Goal: Information Seeking & Learning: Learn about a topic

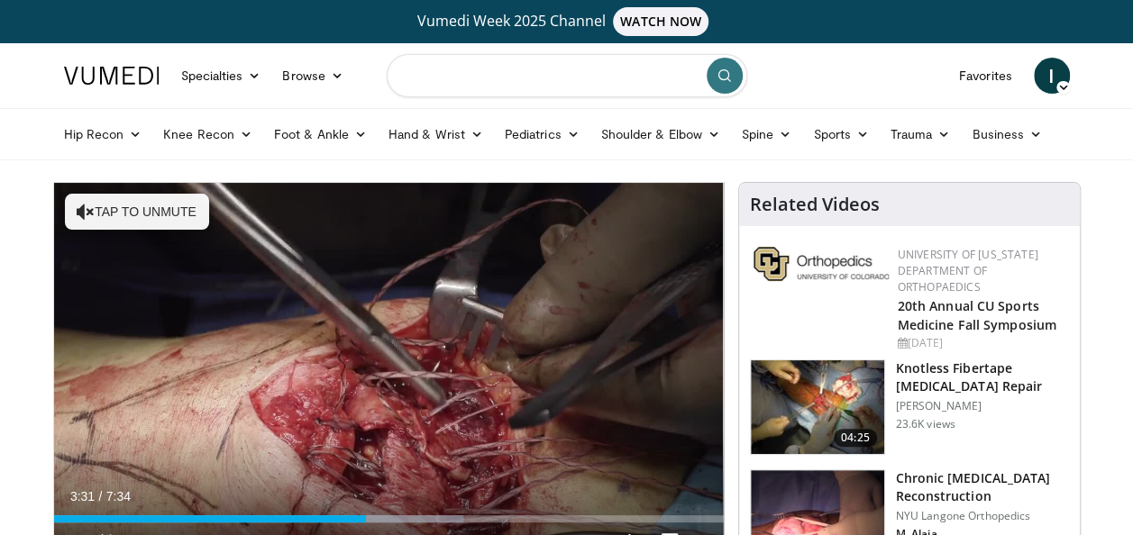
click at [552, 72] on input "Search topics, interventions" at bounding box center [567, 75] width 361 height 43
type input "**********"
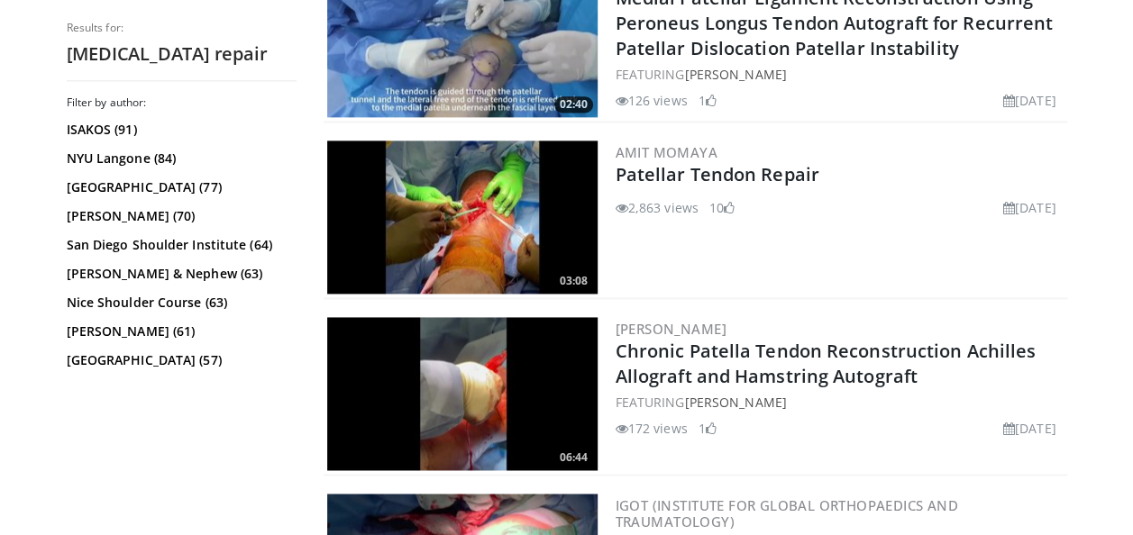
scroll to position [1172, 0]
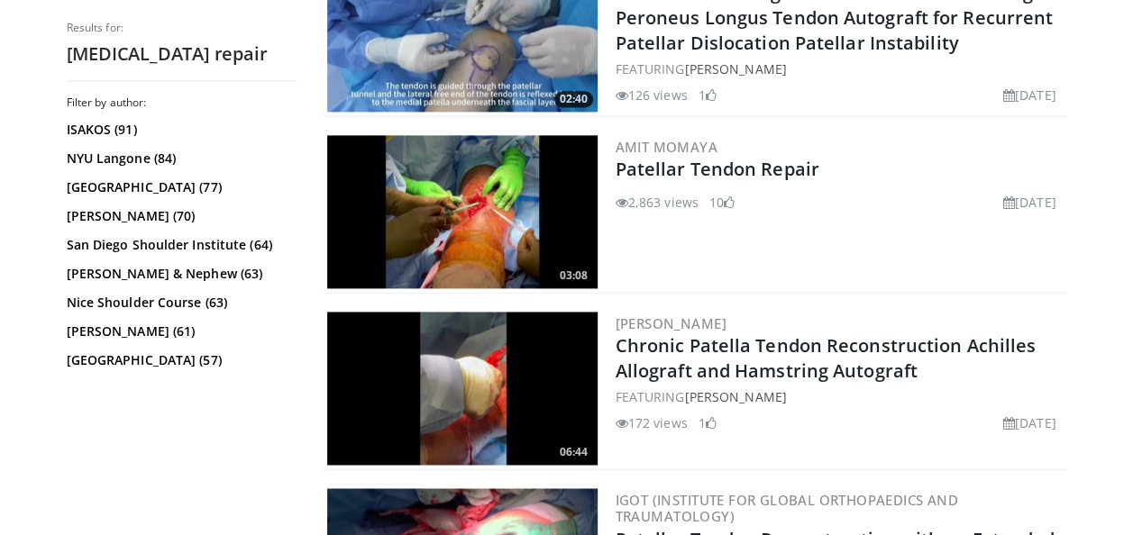
click at [552, 200] on img at bounding box center [462, 211] width 270 height 153
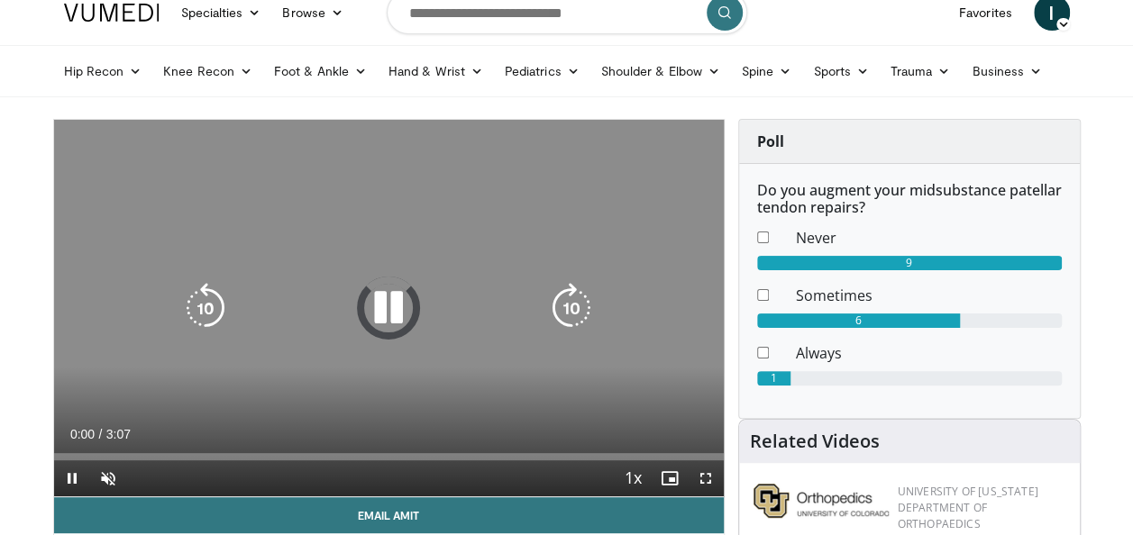
scroll to position [90, 0]
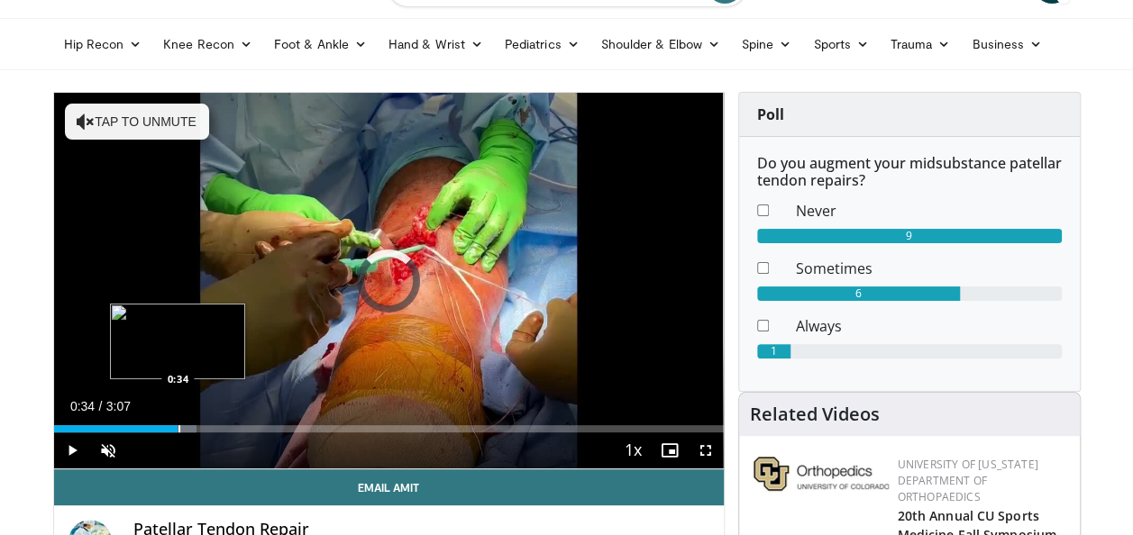
click at [178, 430] on div "Progress Bar" at bounding box center [179, 428] width 2 height 7
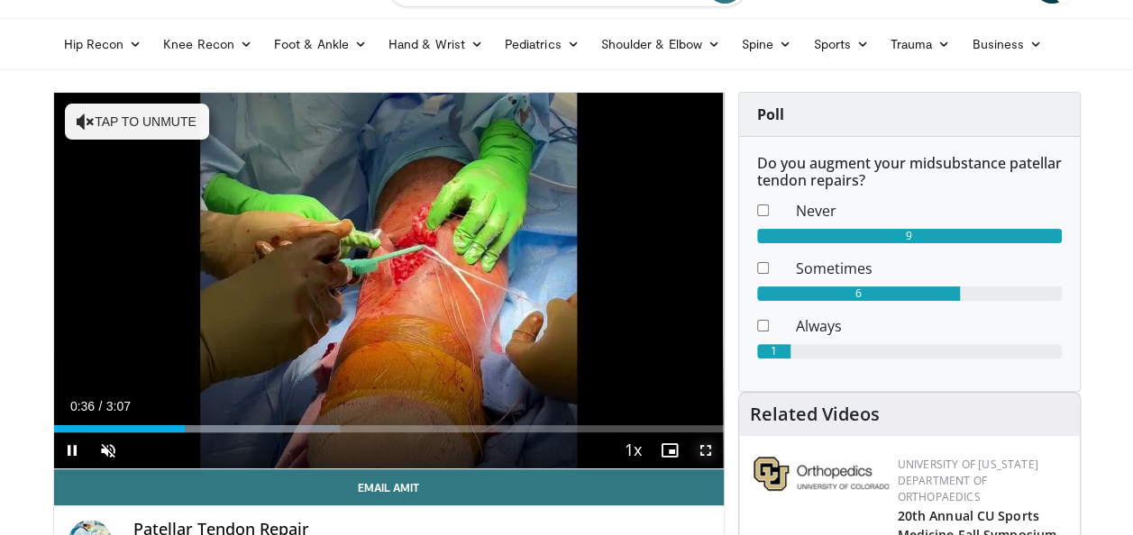
click at [699, 451] on span "Video Player" at bounding box center [706, 451] width 36 height 36
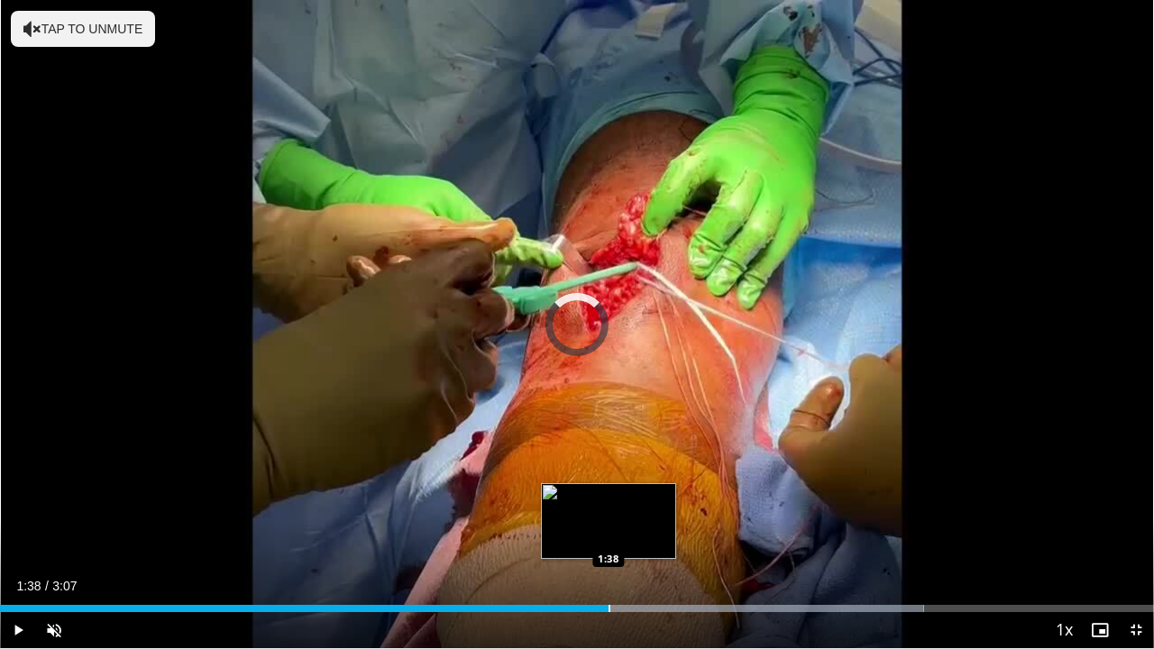
click at [608, 535] on div "Loaded : 80.04% 1:38 1:38" at bounding box center [577, 603] width 1154 height 17
drag, startPoint x: 700, startPoint y: 613, endPoint x: 700, endPoint y: 602, distance: 10.8
click at [701, 535] on div "Current Time 1:39 / Duration 3:07 Pause Skip Backward Skip Forward Unmute Loade…" at bounding box center [577, 630] width 1154 height 36
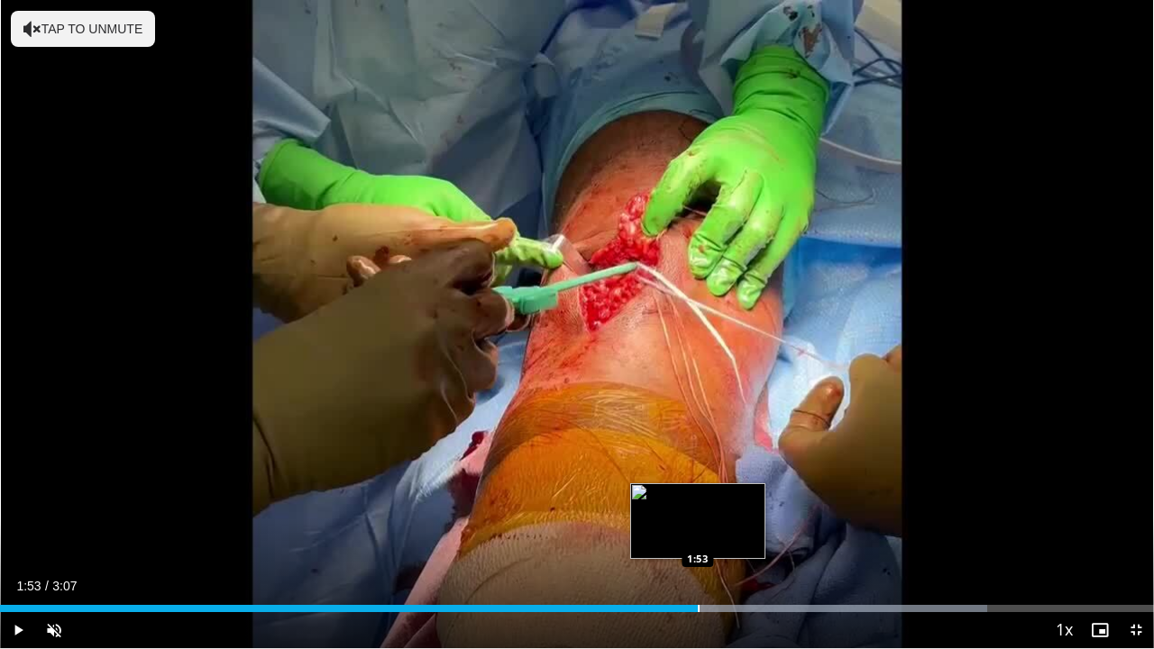
click at [698, 535] on div "Progress Bar" at bounding box center [699, 608] width 2 height 7
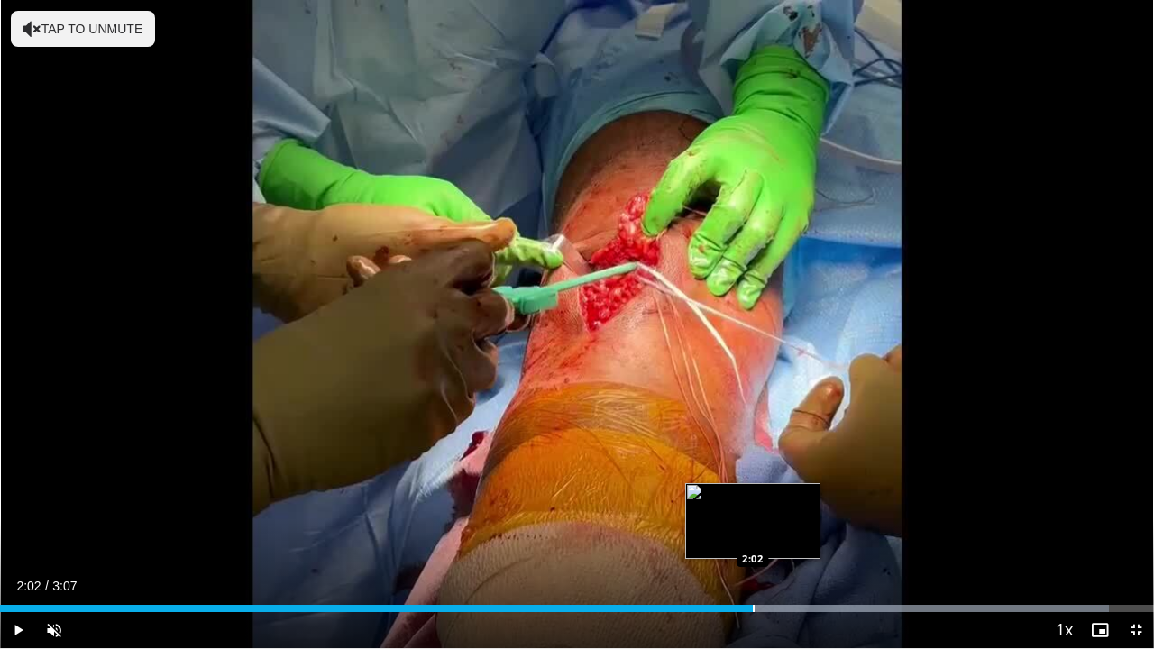
click at [754, 535] on div "Loaded : 96.06% 2:02 2:02" at bounding box center [577, 603] width 1154 height 17
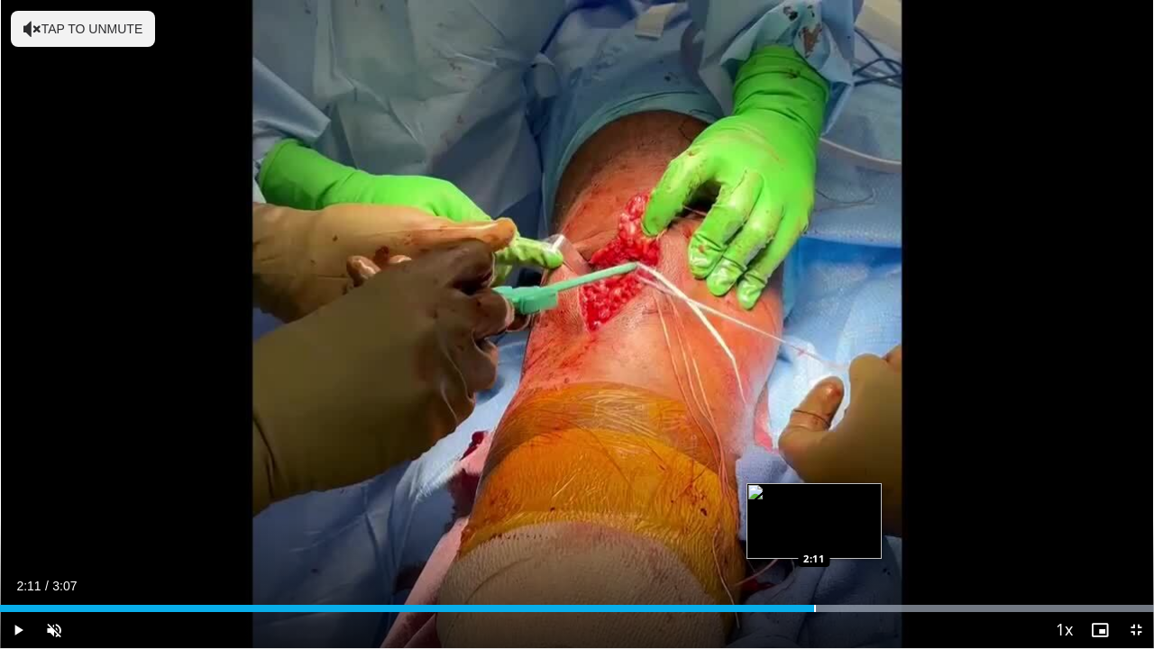
click at [814, 535] on div "Progress Bar" at bounding box center [815, 608] width 2 height 7
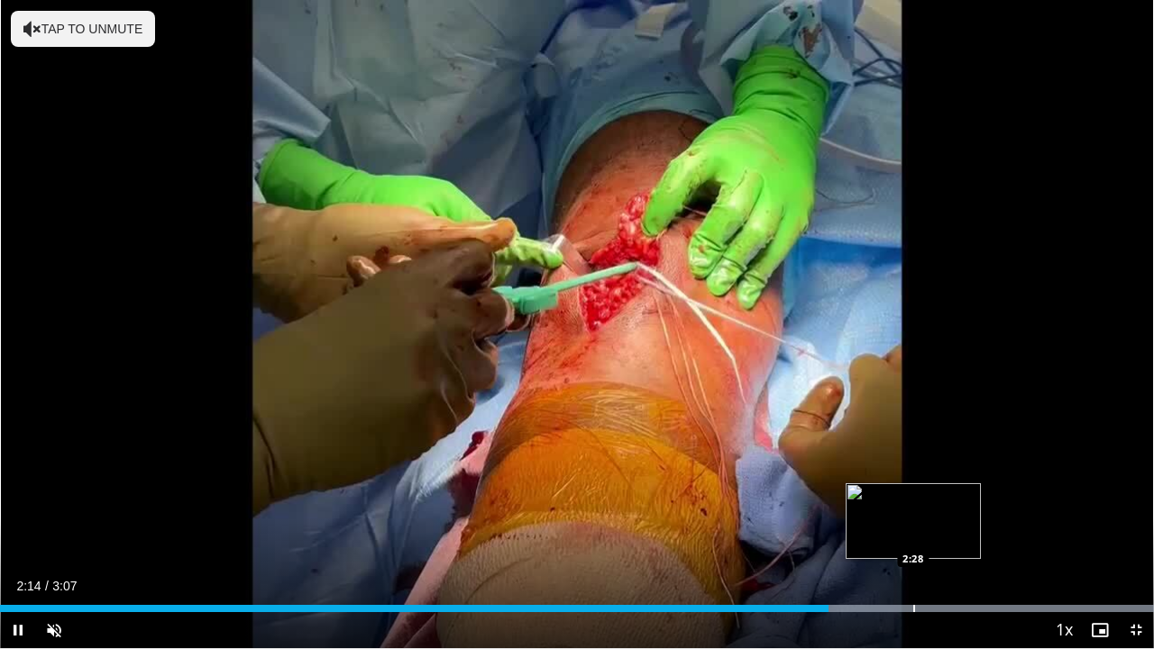
click at [914, 535] on div "Loaded : 100.00% 2:14 2:28" at bounding box center [577, 603] width 1154 height 17
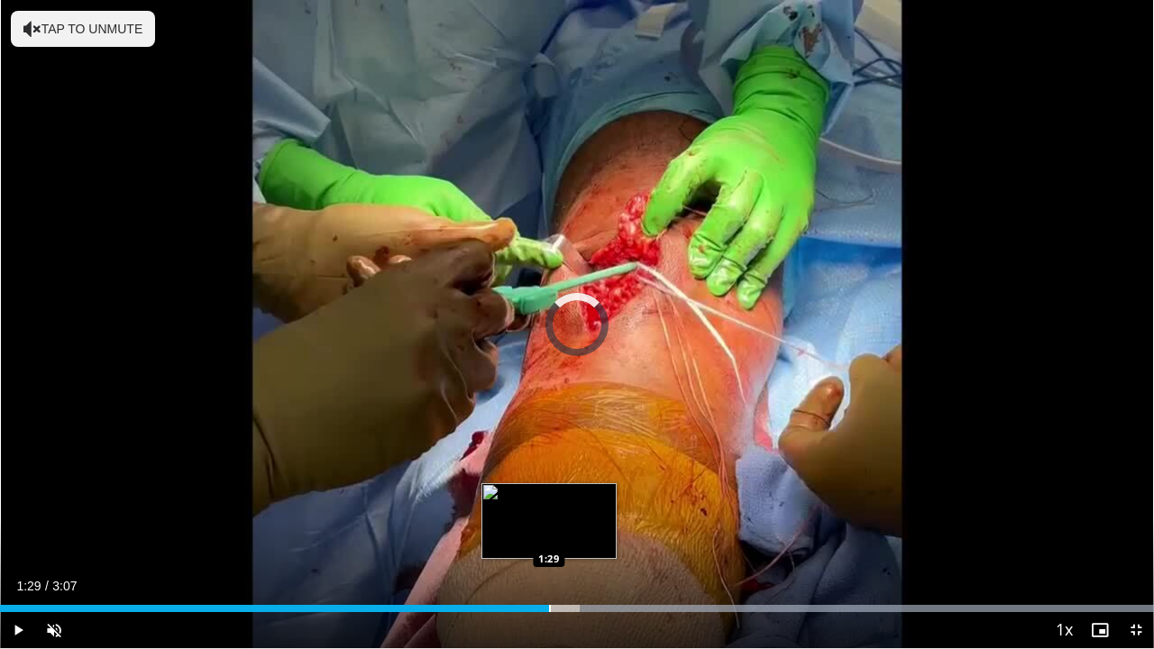
click at [549, 535] on div "Progress Bar" at bounding box center [550, 608] width 2 height 7
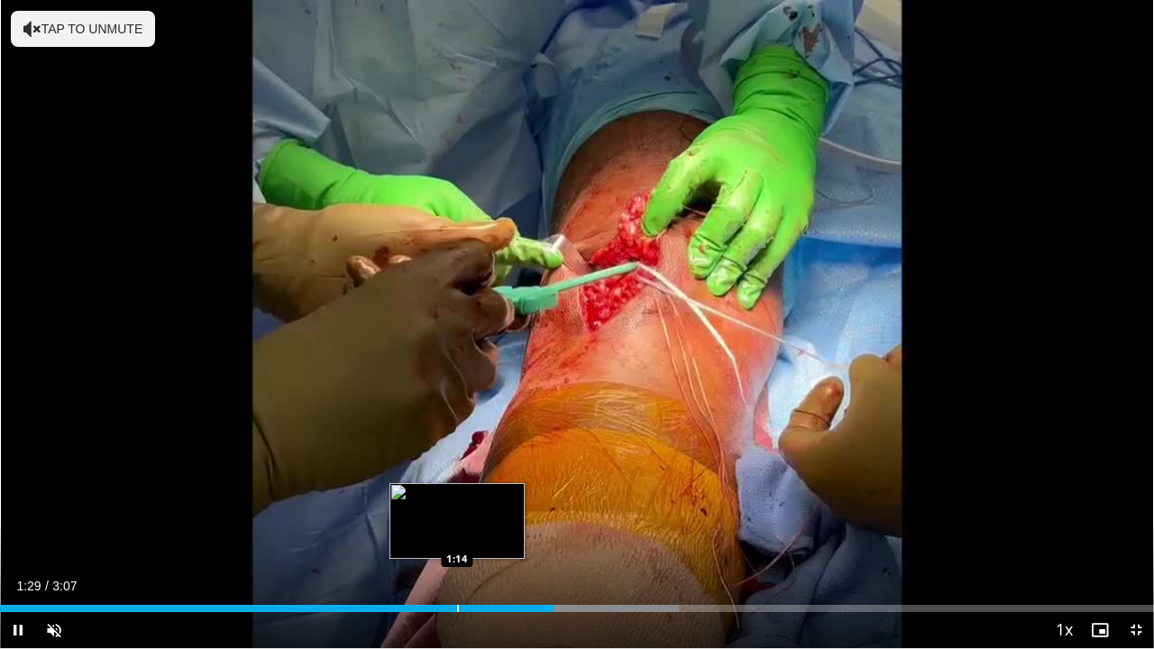
click at [456, 535] on div "Loaded : 58.80% 1:29 1:14" at bounding box center [577, 608] width 1154 height 7
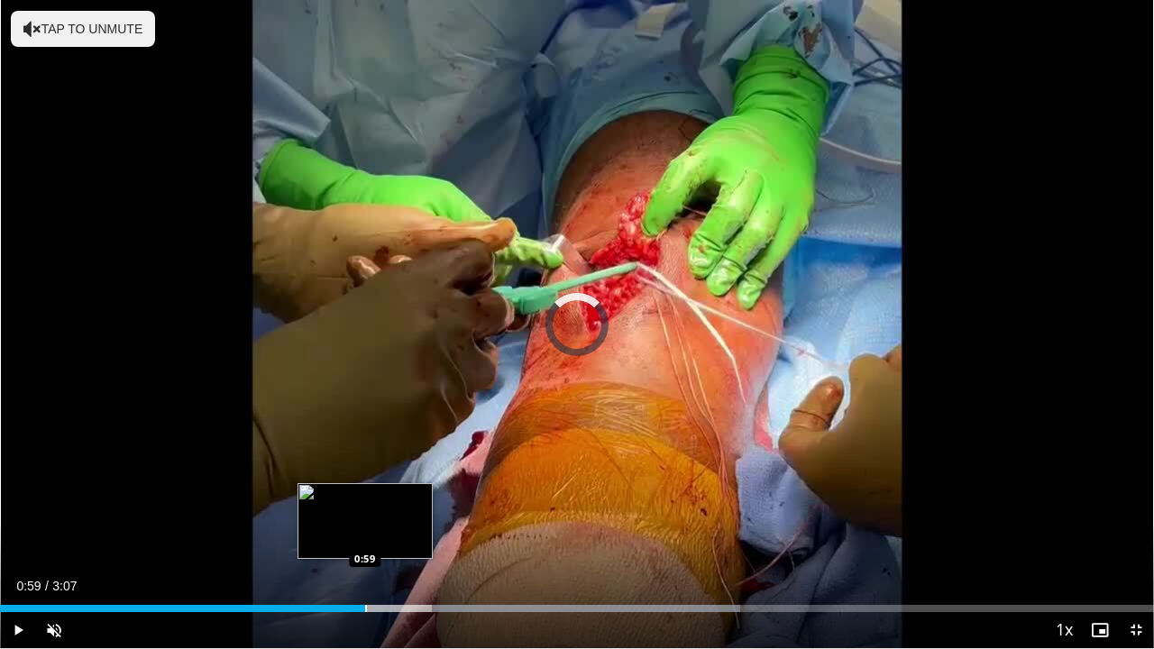
click at [365, 535] on div "Progress Bar" at bounding box center [366, 608] width 2 height 7
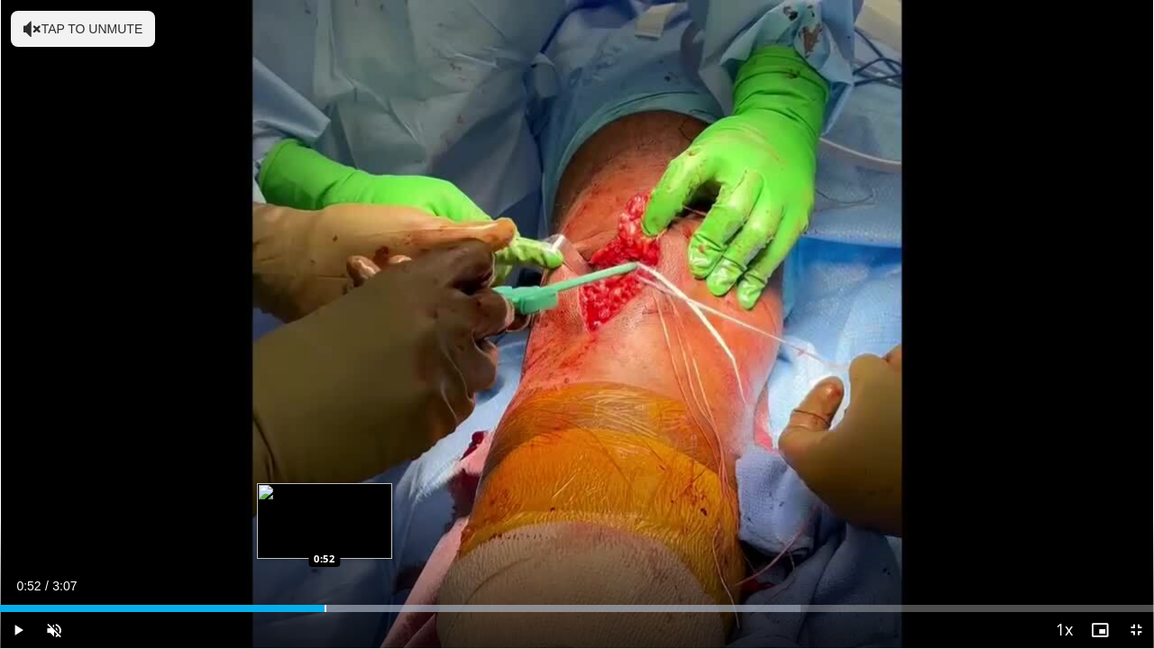
click at [324, 535] on div "Loaded : 69.35% 1:01 0:52" at bounding box center [577, 603] width 1154 height 17
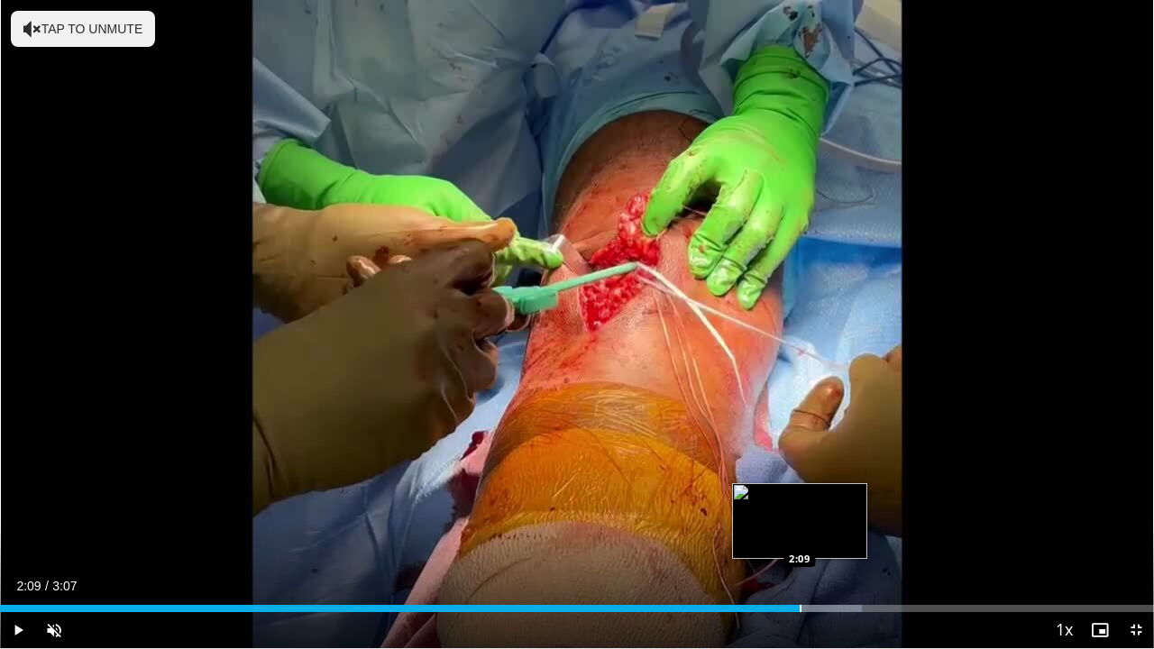
click at [800, 535] on div "Loaded : 74.69% 1:12 2:09" at bounding box center [577, 603] width 1154 height 17
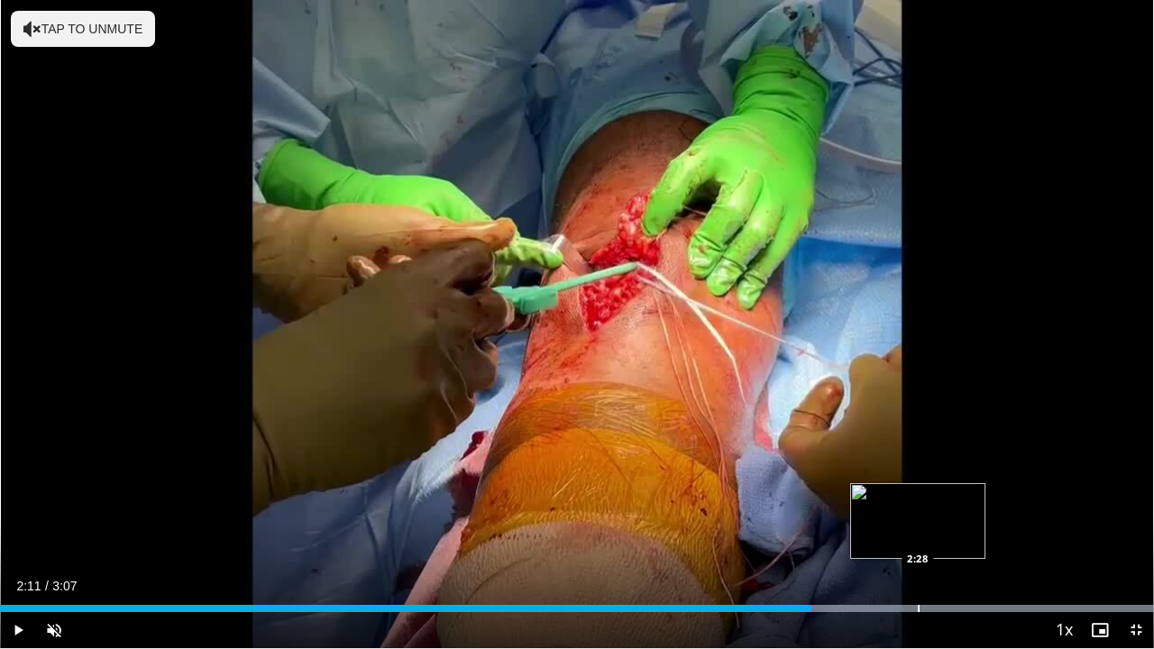
click at [918, 535] on div "Progress Bar" at bounding box center [919, 608] width 2 height 7
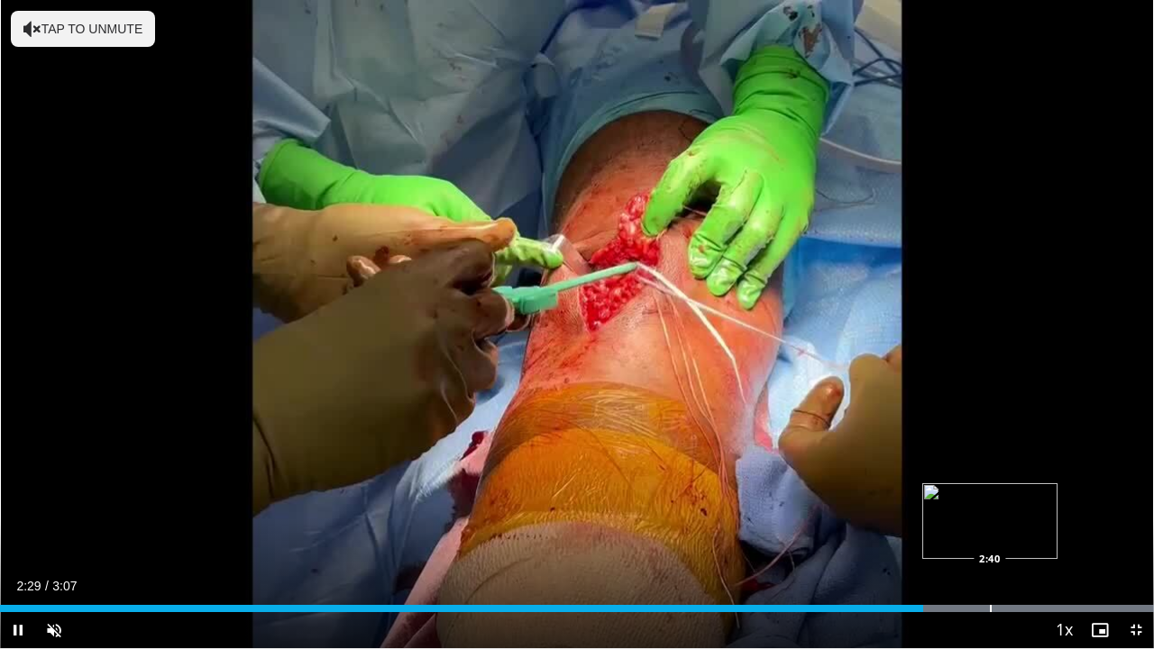
click at [992, 535] on div "Loaded : 100.00% 2:29 2:40" at bounding box center [577, 603] width 1154 height 17
click at [1065, 535] on div "Progress Bar" at bounding box center [1064, 608] width 2 height 7
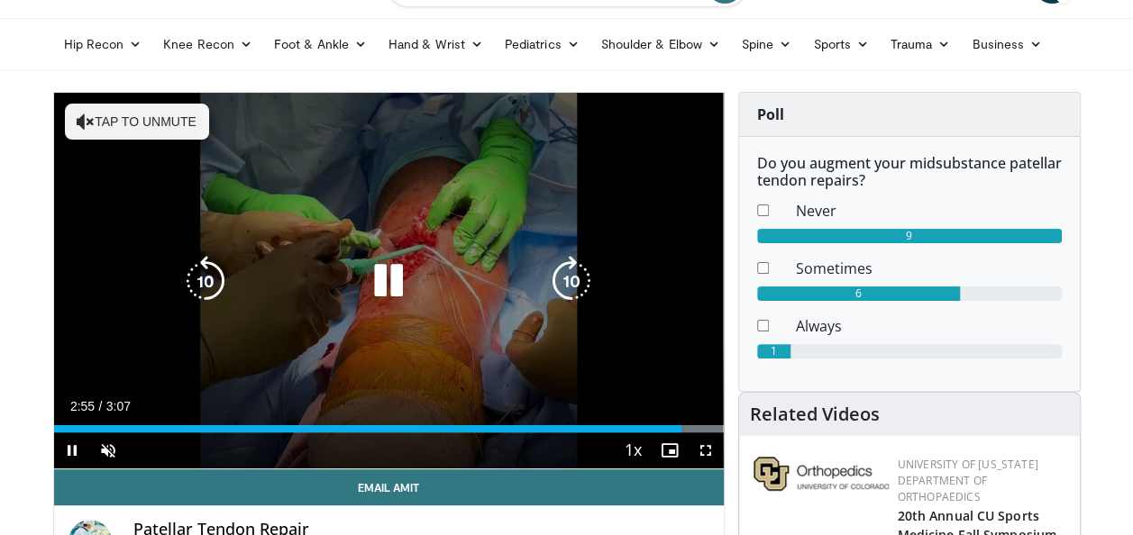
click at [397, 286] on icon "Video Player" at bounding box center [388, 281] width 50 height 50
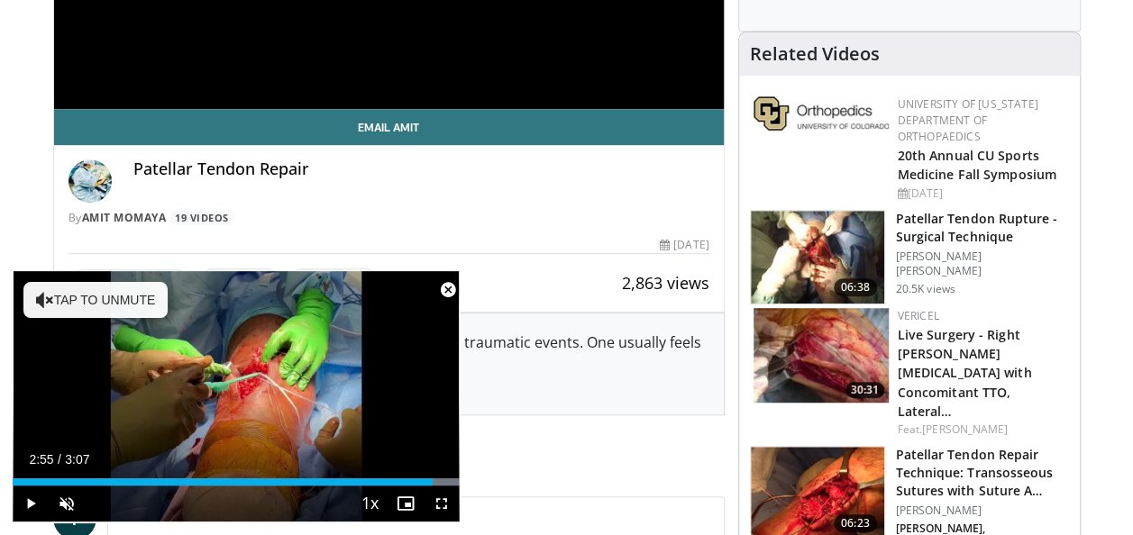
scroll to position [541, 0]
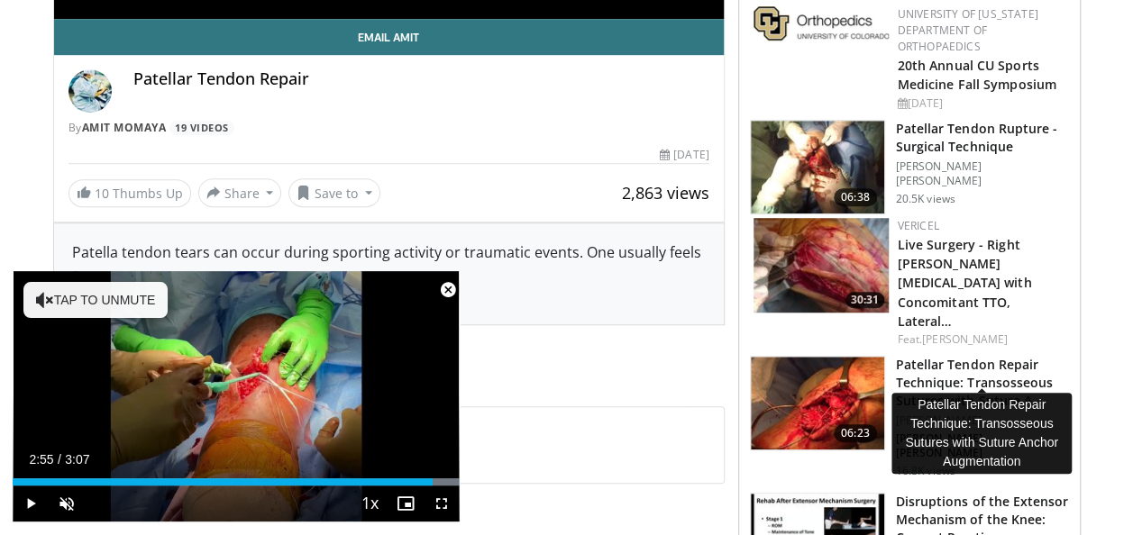
click at [964, 359] on h3 "Patellar Tendon Repair Technique: Transosseous Sutures with Suture A…" at bounding box center [982, 383] width 173 height 54
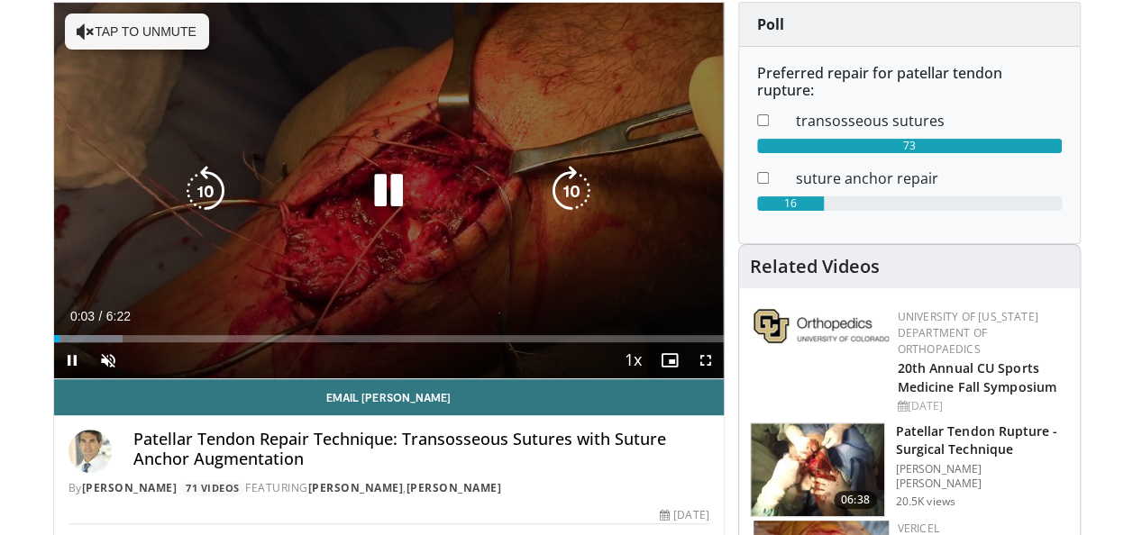
scroll to position [90, 0]
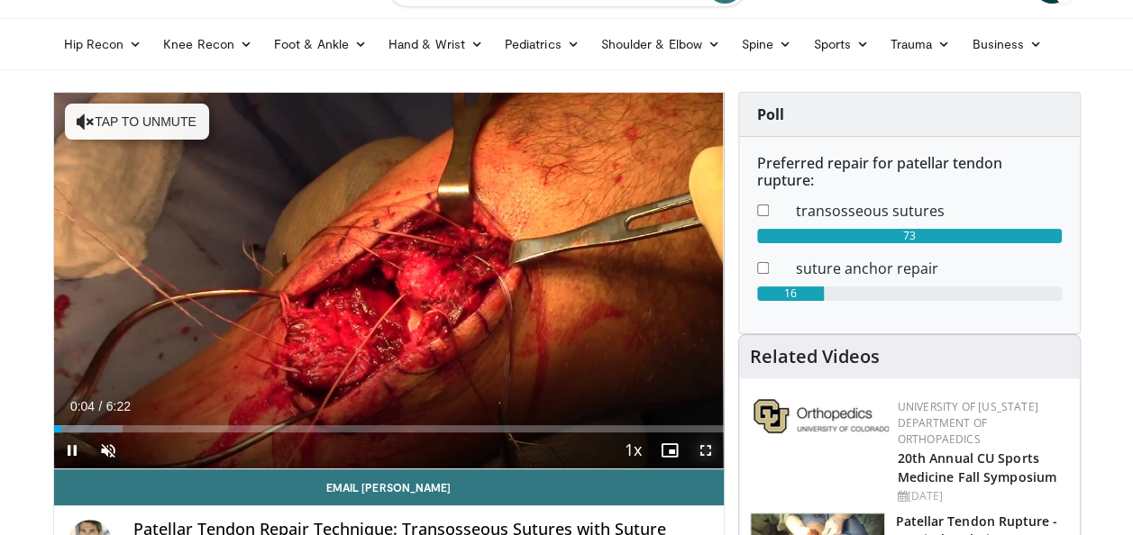
click at [699, 443] on span "Video Player" at bounding box center [706, 451] width 36 height 36
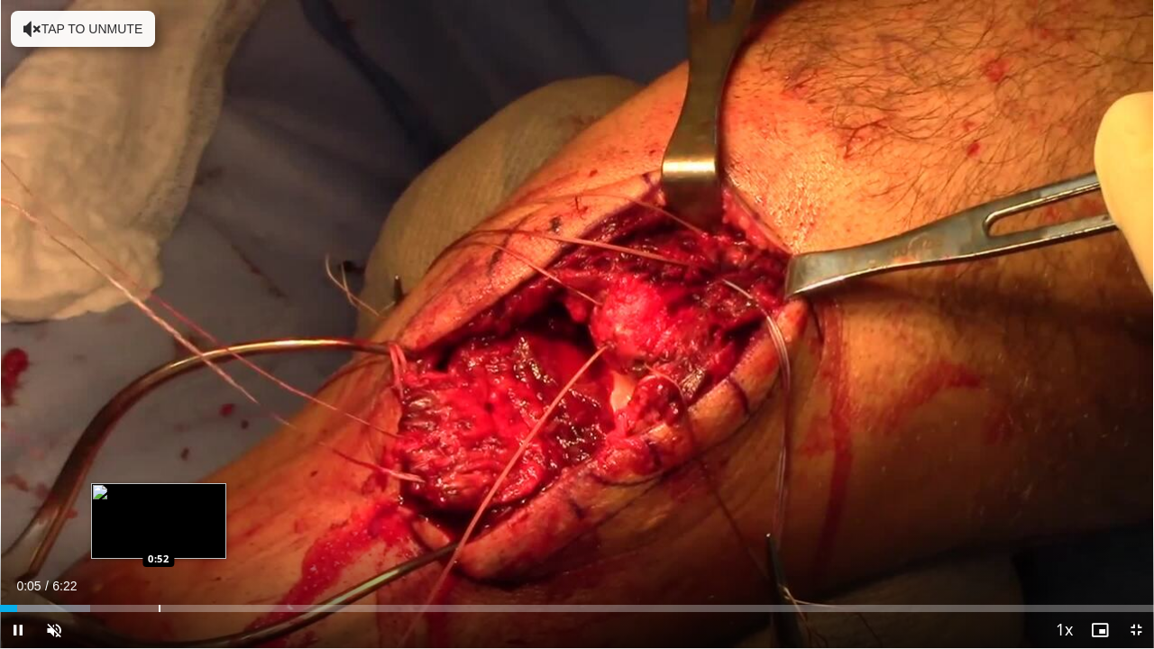
click at [159, 535] on div "Progress Bar" at bounding box center [160, 608] width 2 height 7
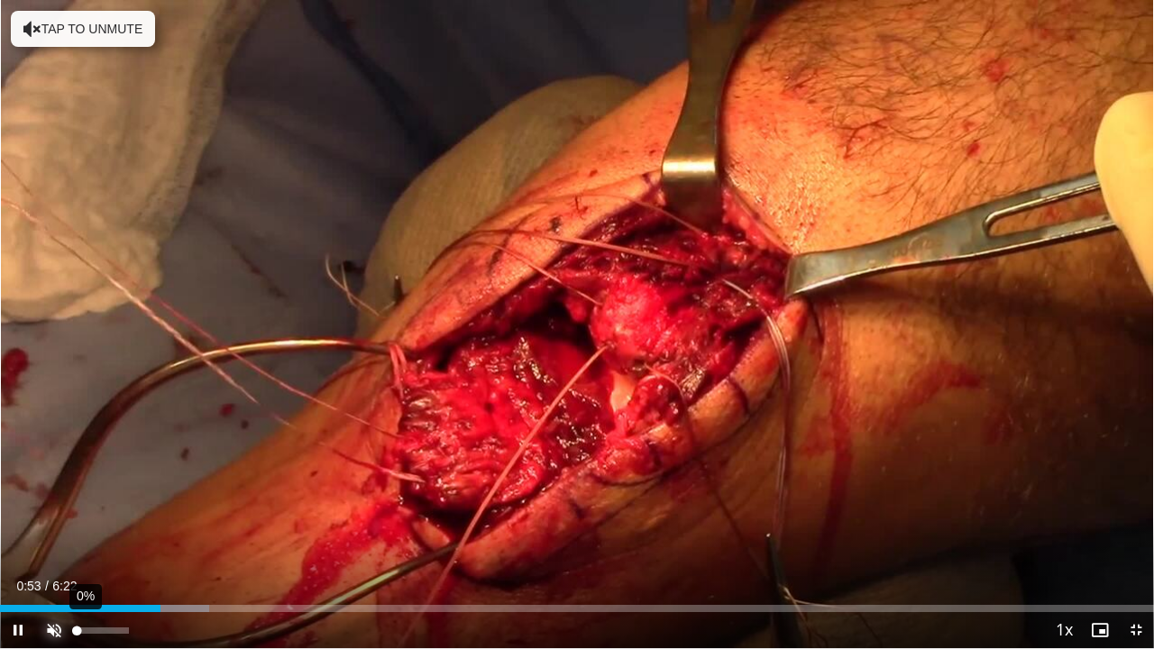
click at [70, 535] on span "Video Player" at bounding box center [54, 630] width 36 height 36
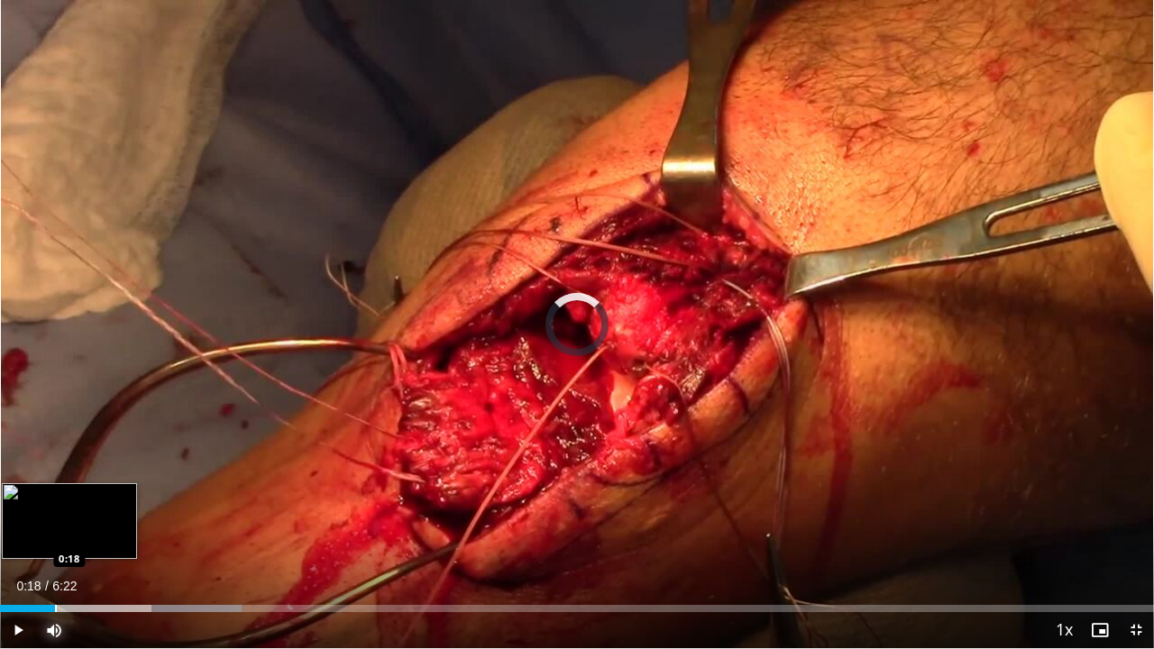
click at [54, 535] on div "Loaded : 20.94% 0:17 0:18" at bounding box center [577, 603] width 1154 height 17
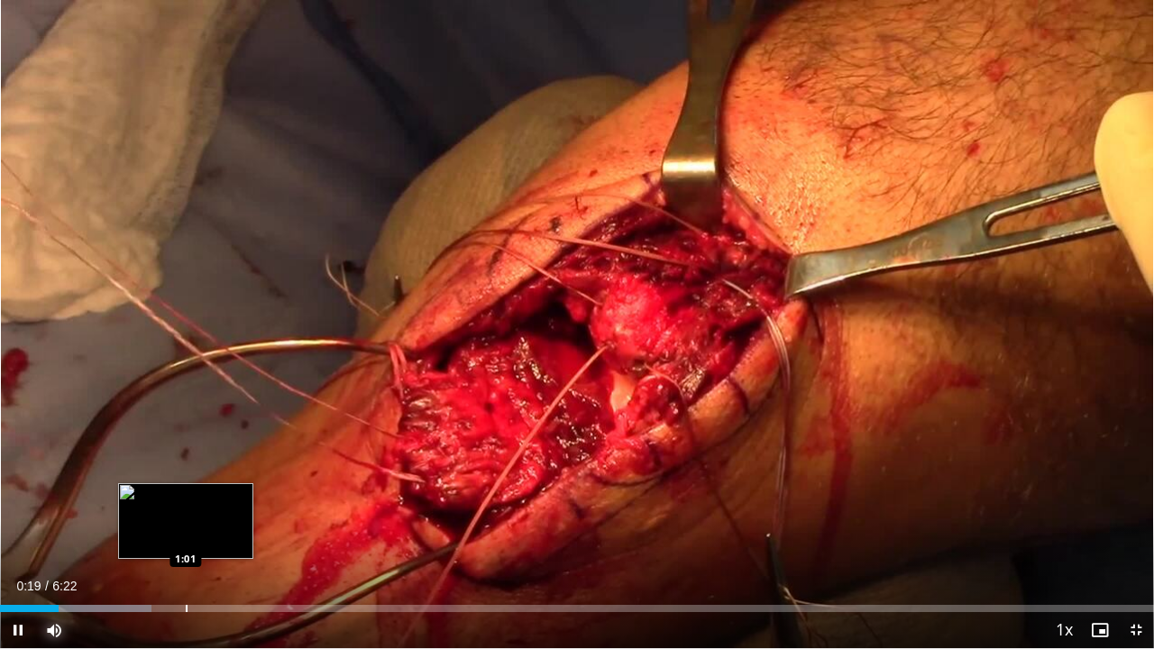
click at [185, 535] on div "Loaded : 13.09% 0:19 1:01" at bounding box center [577, 603] width 1154 height 17
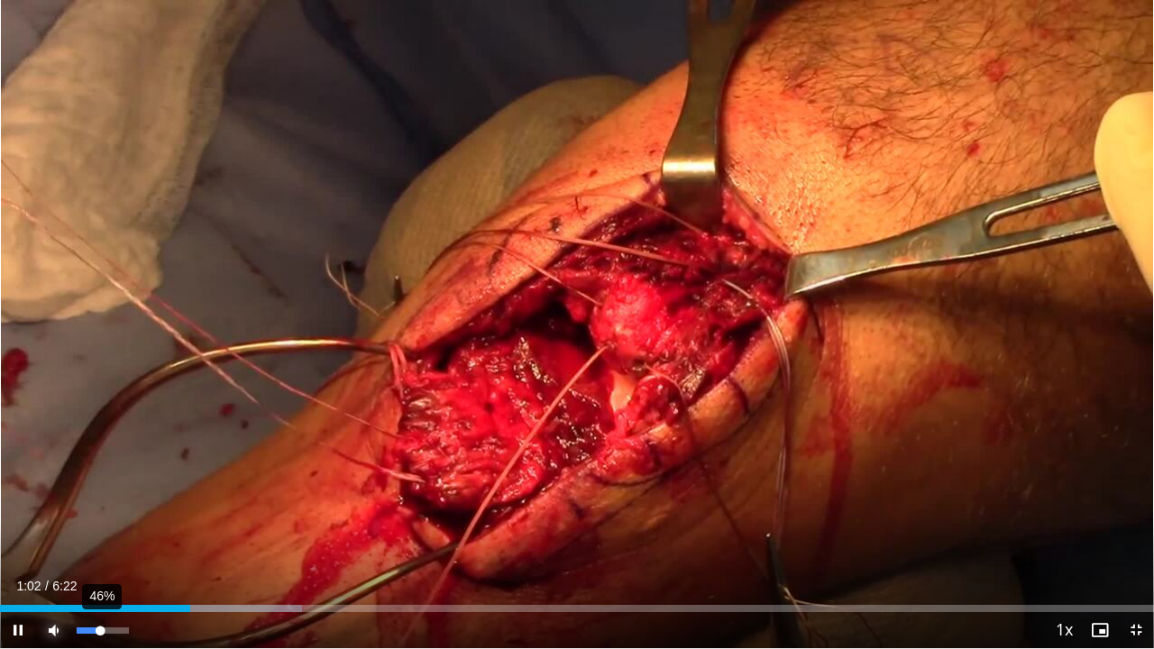
click at [100, 535] on div "46%" at bounding box center [102, 630] width 51 height 6
click at [87, 535] on div "21%" at bounding box center [102, 630] width 51 height 6
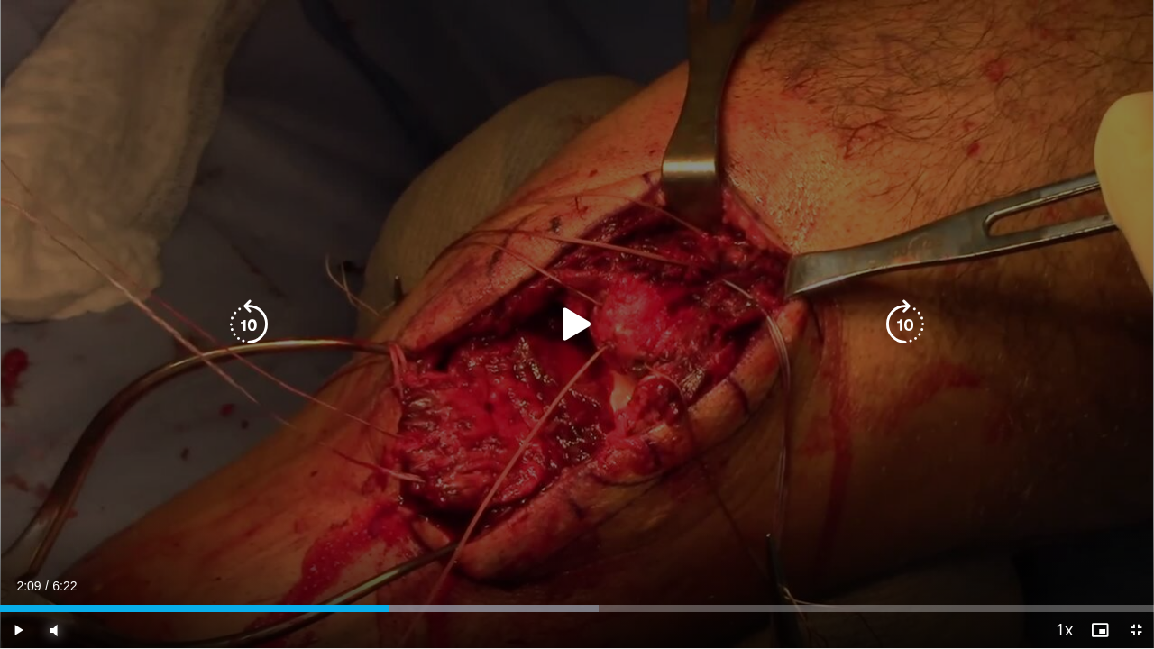
click at [389, 535] on div "Loaded : 51.86% 2:09 2:09" at bounding box center [577, 603] width 1154 height 17
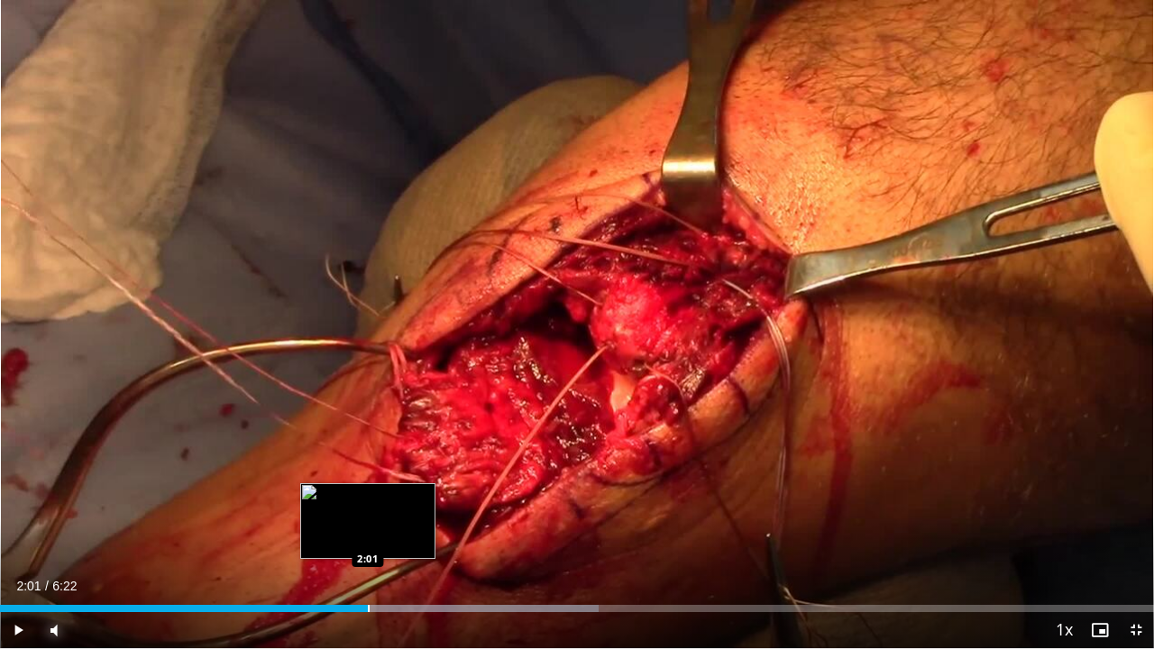
click at [368, 535] on div "Progress Bar" at bounding box center [369, 608] width 2 height 7
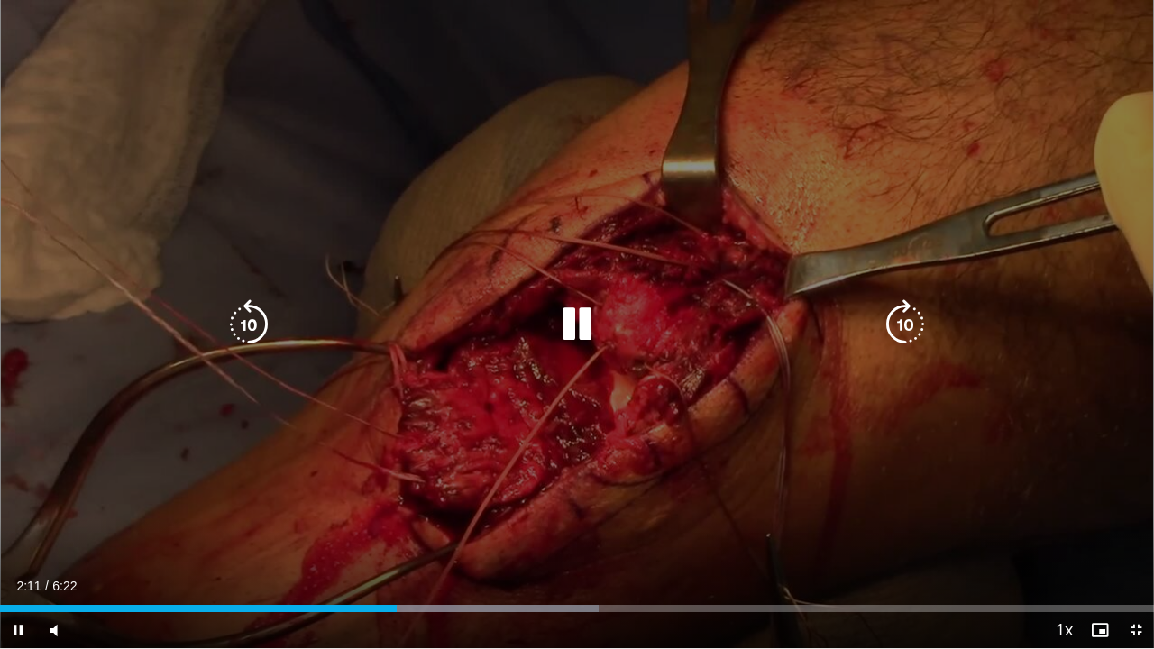
click at [584, 331] on div "10 seconds Tap to unmute" at bounding box center [577, 324] width 1154 height 648
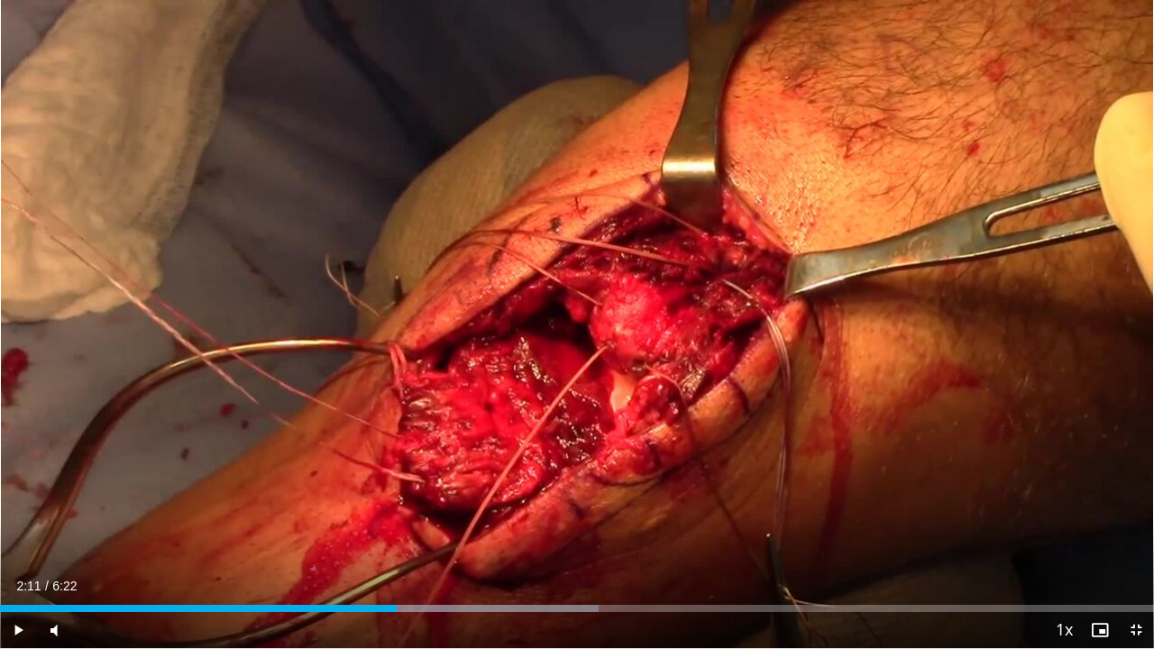
click at [584, 331] on div "10 seconds Tap to unmute" at bounding box center [577, 324] width 1154 height 648
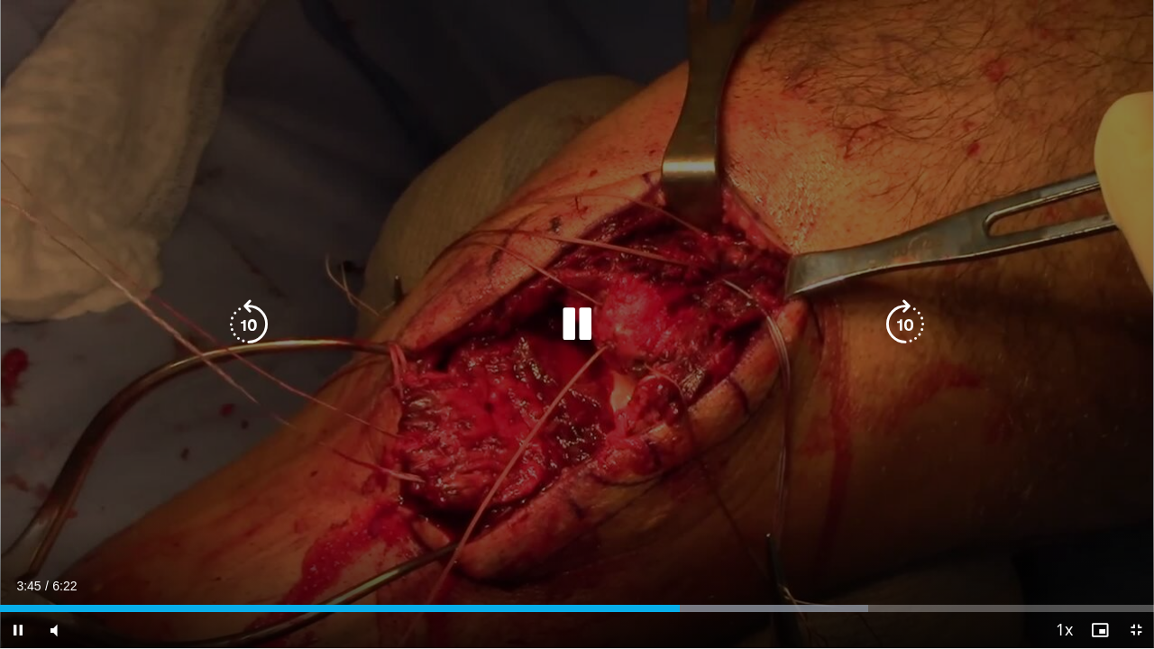
click at [571, 313] on icon "Video Player" at bounding box center [577, 324] width 50 height 50
click at [581, 324] on icon "Video Player" at bounding box center [577, 324] width 50 height 50
click at [566, 326] on icon "Video Player" at bounding box center [577, 324] width 50 height 50
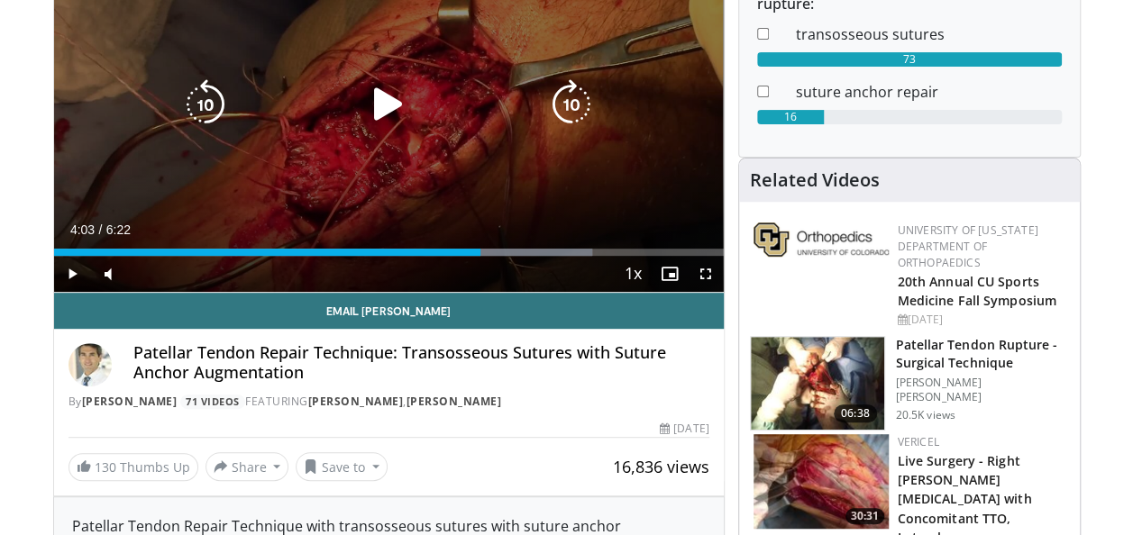
scroll to position [361, 0]
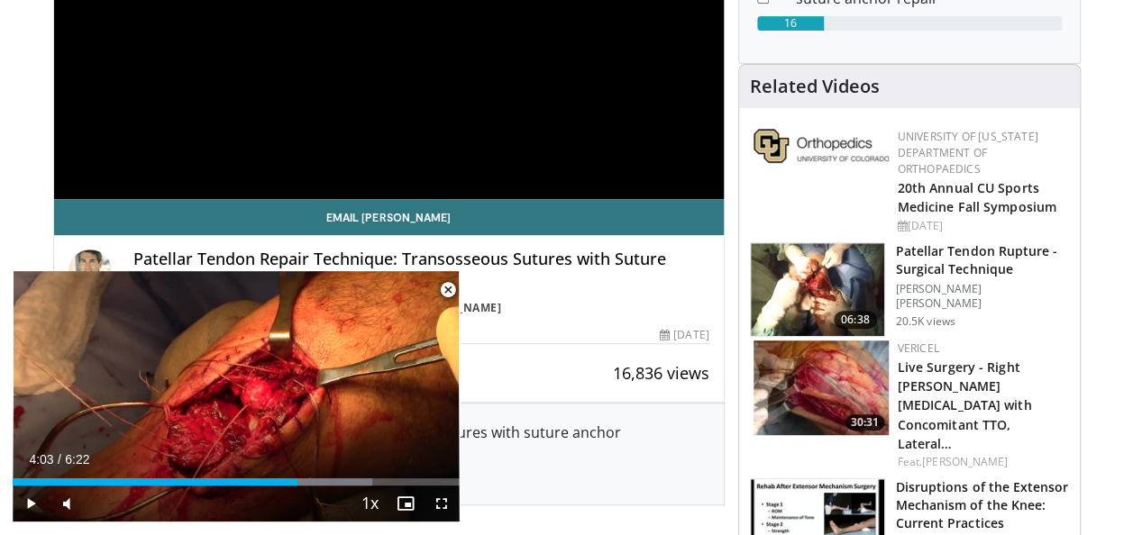
click at [974, 242] on h3 "Patellar Tendon Rupture - Surgical Technique" at bounding box center [982, 260] width 173 height 36
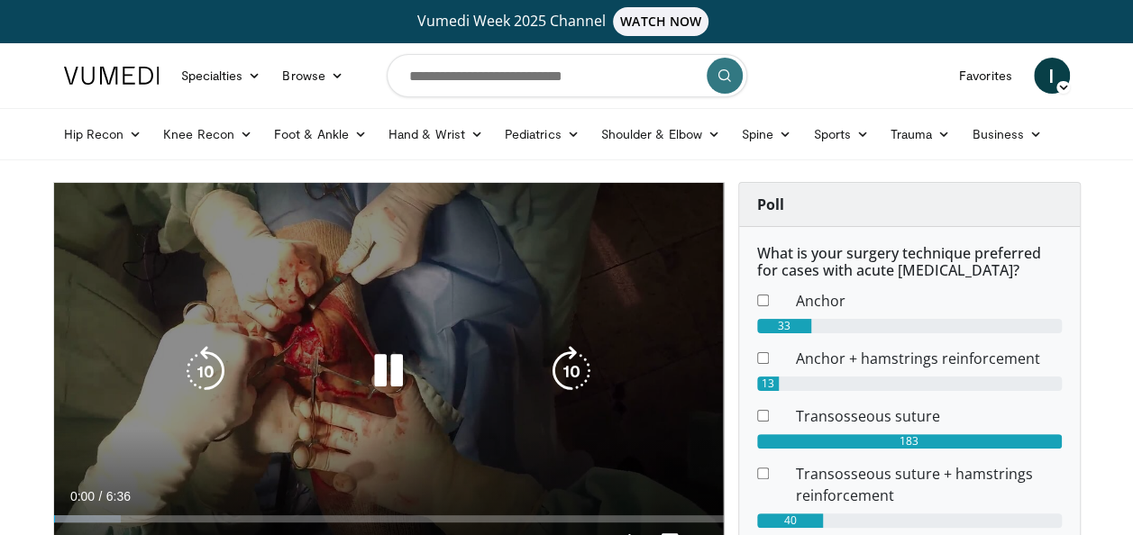
scroll to position [180, 0]
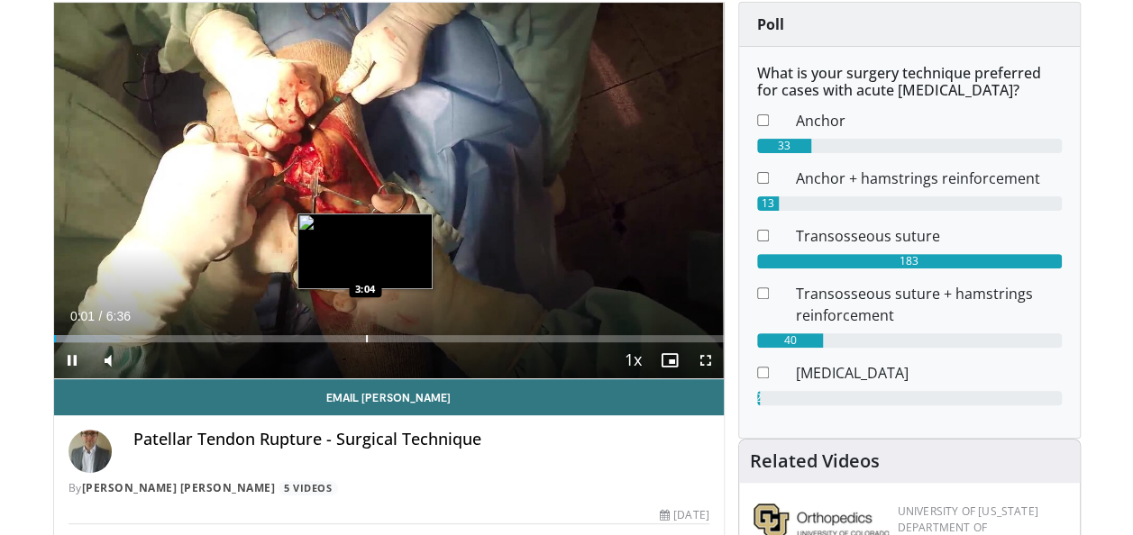
click at [366, 335] on div "Progress Bar" at bounding box center [367, 338] width 2 height 7
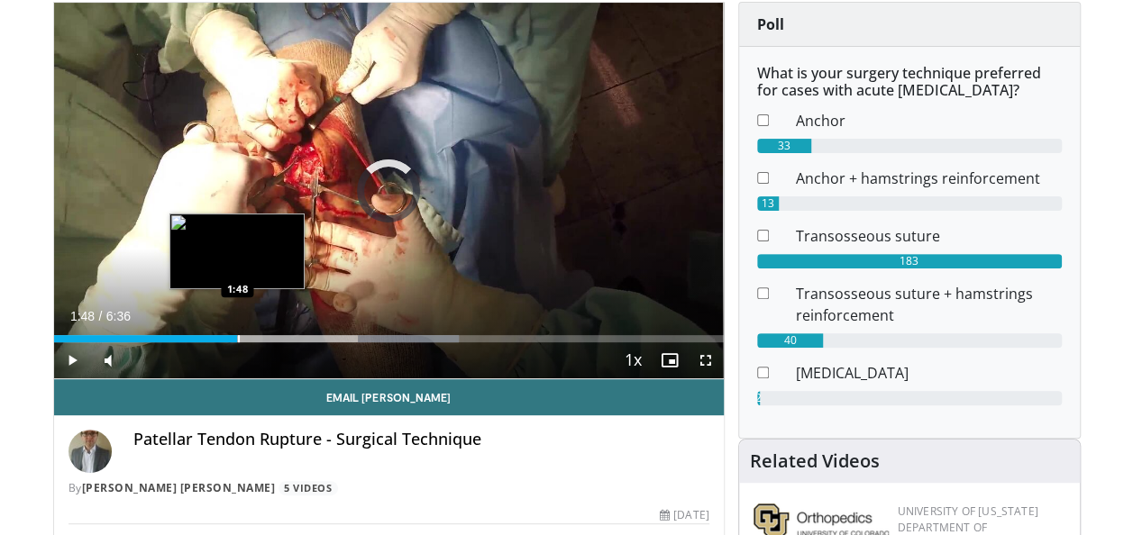
drag, startPoint x: 237, startPoint y: 334, endPoint x: 246, endPoint y: 330, distance: 9.7
click at [238, 334] on div "Loaded : 60.52% 1:48 1:48" at bounding box center [389, 333] width 670 height 17
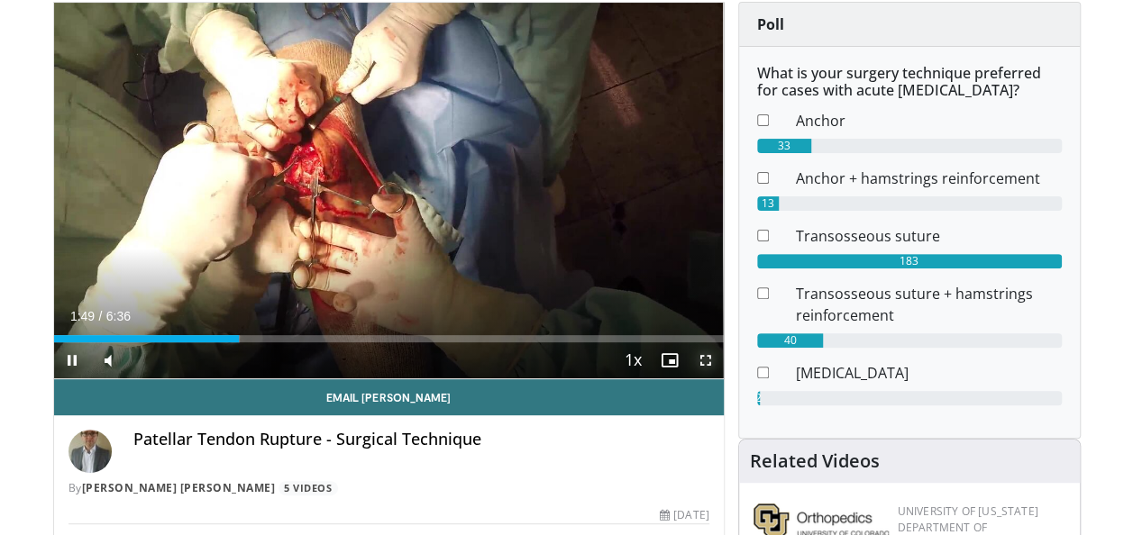
click at [707, 362] on span "Video Player" at bounding box center [706, 361] width 36 height 36
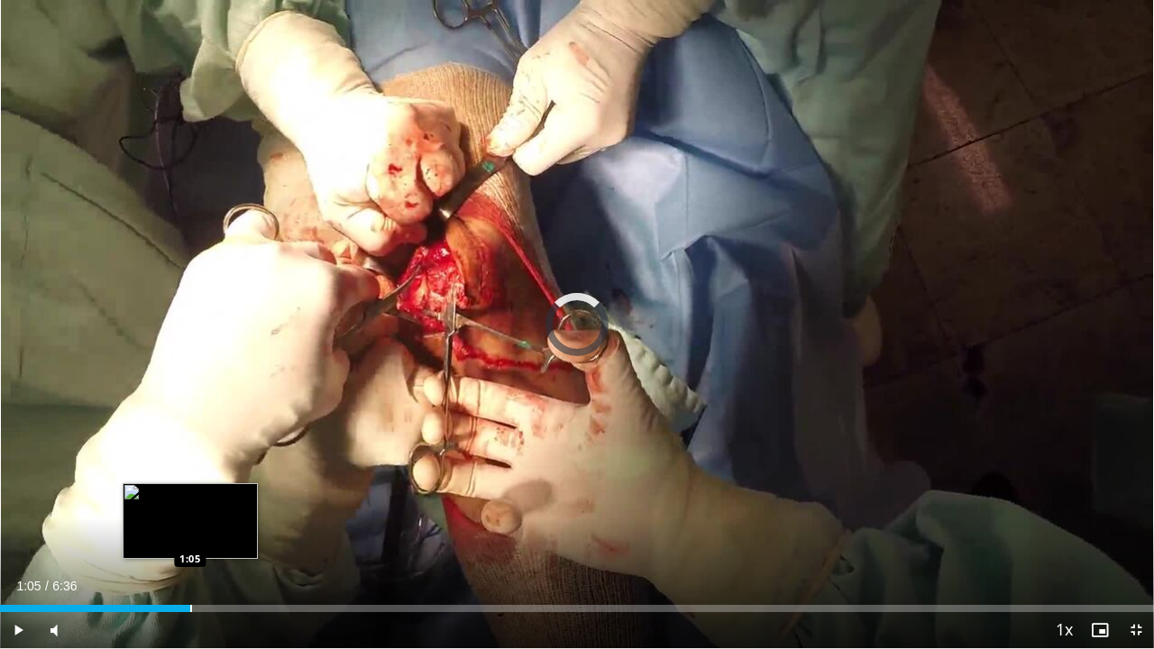
click at [189, 535] on div "Loaded : 0.00% 1:05 1:05" at bounding box center [577, 608] width 1154 height 7
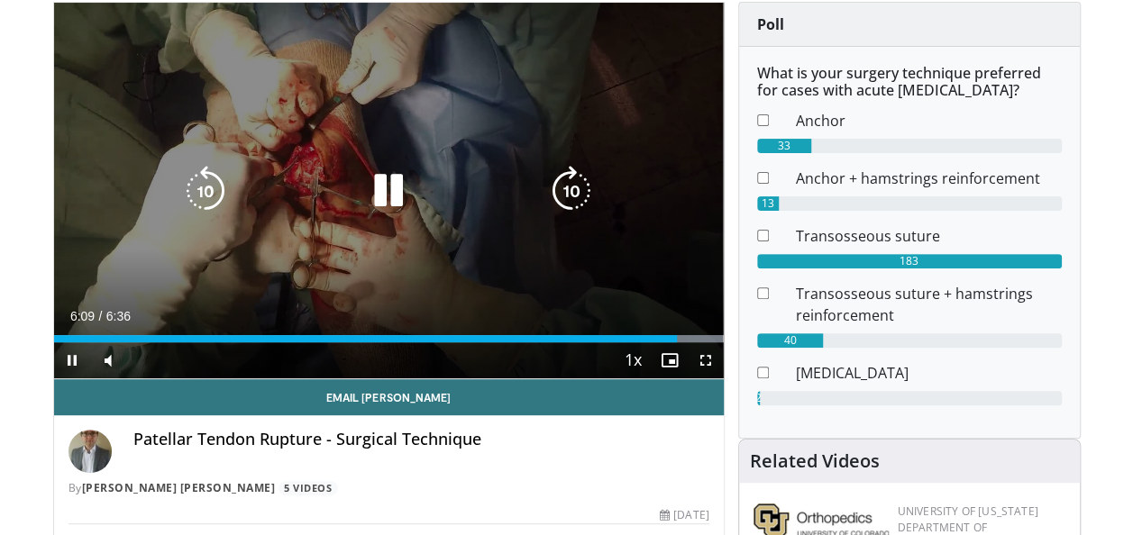
click at [436, 228] on div "10 seconds Tap to unmute" at bounding box center [389, 191] width 670 height 376
